Goal: Task Accomplishment & Management: Complete application form

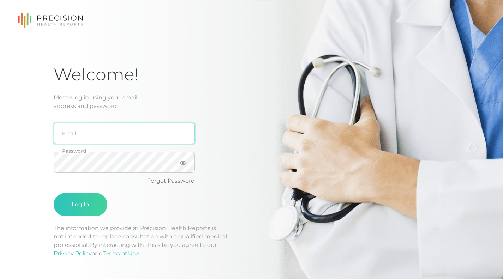
click at [82, 133] on input "email" at bounding box center [124, 133] width 141 height 21
click at [26, 178] on div "Welcome! Please log in using your email address and password Email Password For…" at bounding box center [251, 169] width 503 height 338
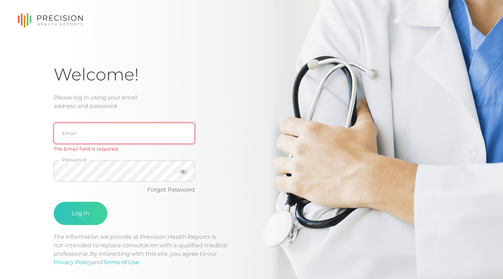
click at [68, 140] on input "email" at bounding box center [124, 133] width 141 height 21
type input "[PERSON_NAME][EMAIL_ADDRESS][PERSON_NAME][DOMAIN_NAME]"
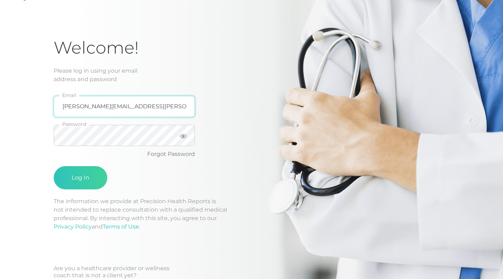
scroll to position [35, 0]
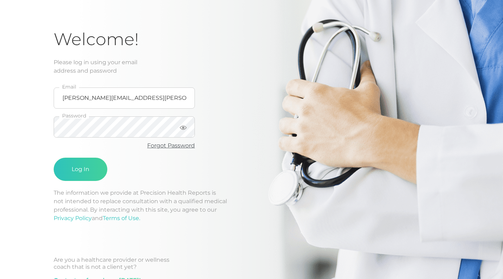
click at [172, 145] on link "Forgot Password" at bounding box center [171, 145] width 48 height 7
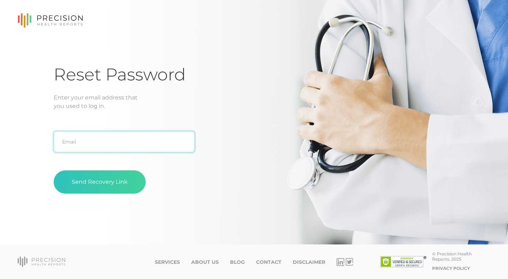
click at [89, 146] on input "text" at bounding box center [124, 141] width 141 height 21
type input "[PERSON_NAME][EMAIL_ADDRESS][PERSON_NAME][DOMAIN_NAME]"
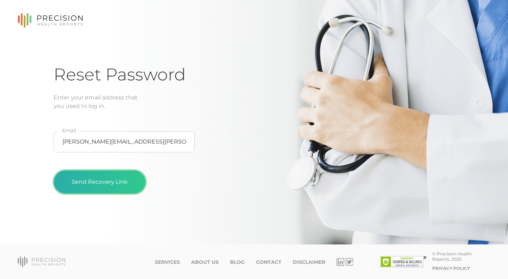
click at [108, 179] on button "Send Recovery Link" at bounding box center [100, 181] width 92 height 23
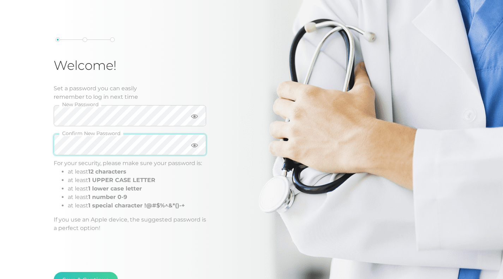
scroll to position [71, 0]
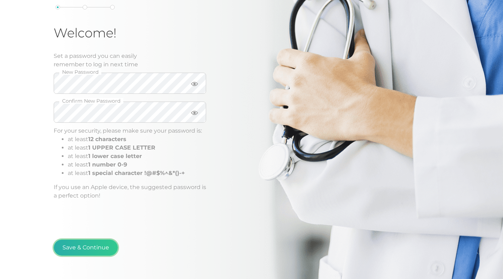
click at [82, 246] on button "Save & Continue" at bounding box center [86, 248] width 64 height 16
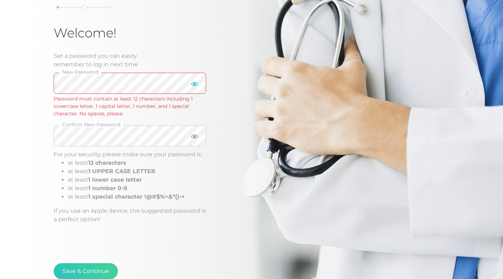
click at [194, 85] on icon at bounding box center [194, 84] width 7 height 4
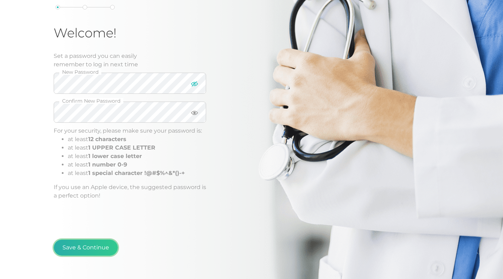
click at [81, 250] on button "Save & Continue" at bounding box center [86, 248] width 64 height 16
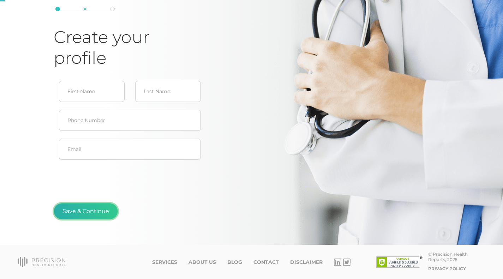
type input "Christopher"
type input "Amburgy"
type input "Chris.amburgy@gmail.com"
click at [89, 216] on button "Save & Continue" at bounding box center [86, 211] width 64 height 16
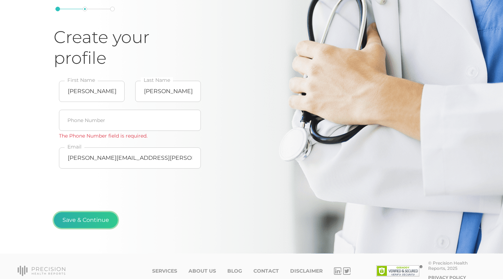
scroll to position [71, 0]
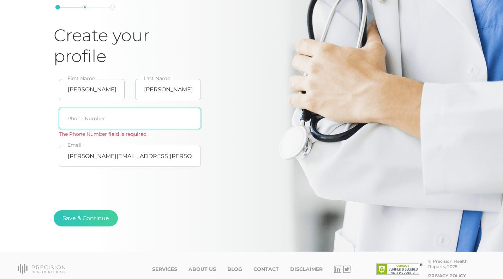
click at [113, 119] on input "text" at bounding box center [130, 118] width 142 height 21
type input "918-808-9638"
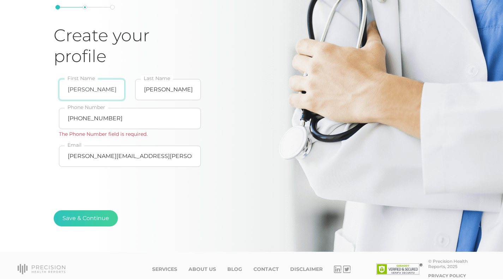
type input "Chris"
type input "[PERSON_NAME][EMAIL_ADDRESS][PERSON_NAME][DOMAIN_NAME]"
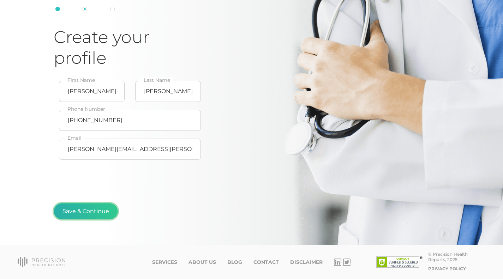
click at [89, 212] on button "Save & Continue" at bounding box center [86, 211] width 64 height 16
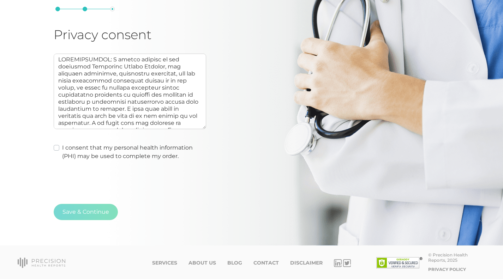
scroll to position [70, 0]
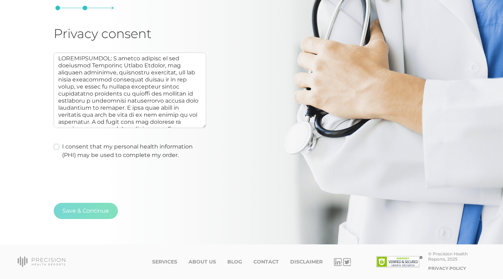
click at [59, 144] on div "I consent that my personal health information (PHI) may be used to complete my …" at bounding box center [130, 151] width 152 height 17
click at [62, 148] on label "I consent that my personal health information (PHI) may be used to complete my …" at bounding box center [134, 151] width 144 height 17
click at [58, 148] on input "I consent that my personal health information (PHI) may be used to complete my …" at bounding box center [57, 146] width 6 height 7
checkbox input "true"
type textarea "AUTHORIZATION: I hereby consent to and authorize Precision Health Reports, the …"
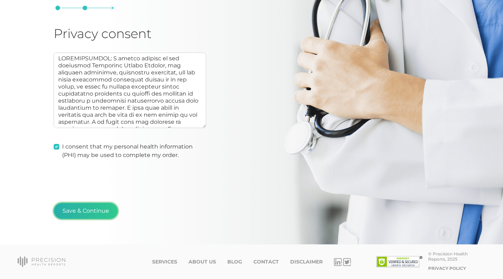
click at [79, 204] on button "Save & Continue" at bounding box center [86, 211] width 64 height 16
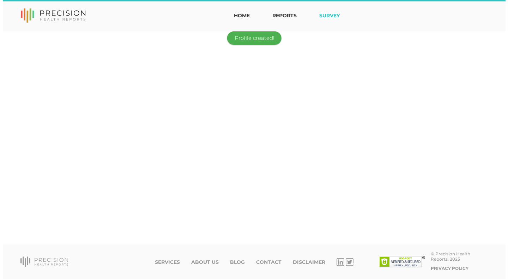
scroll to position [0, 0]
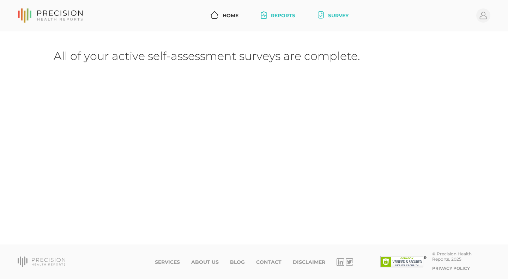
click at [284, 10] on link "Reports" at bounding box center [278, 15] width 40 height 13
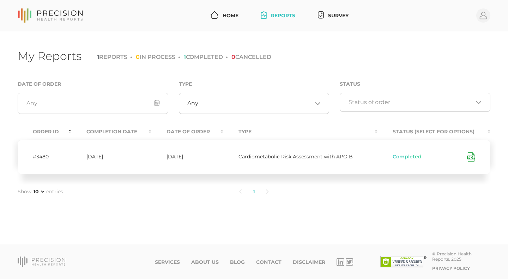
click at [408, 158] on span "Completed" at bounding box center [407, 157] width 29 height 6
click at [471, 157] on icon at bounding box center [471, 158] width 4 height 2
